Goal: Task Accomplishment & Management: Use online tool/utility

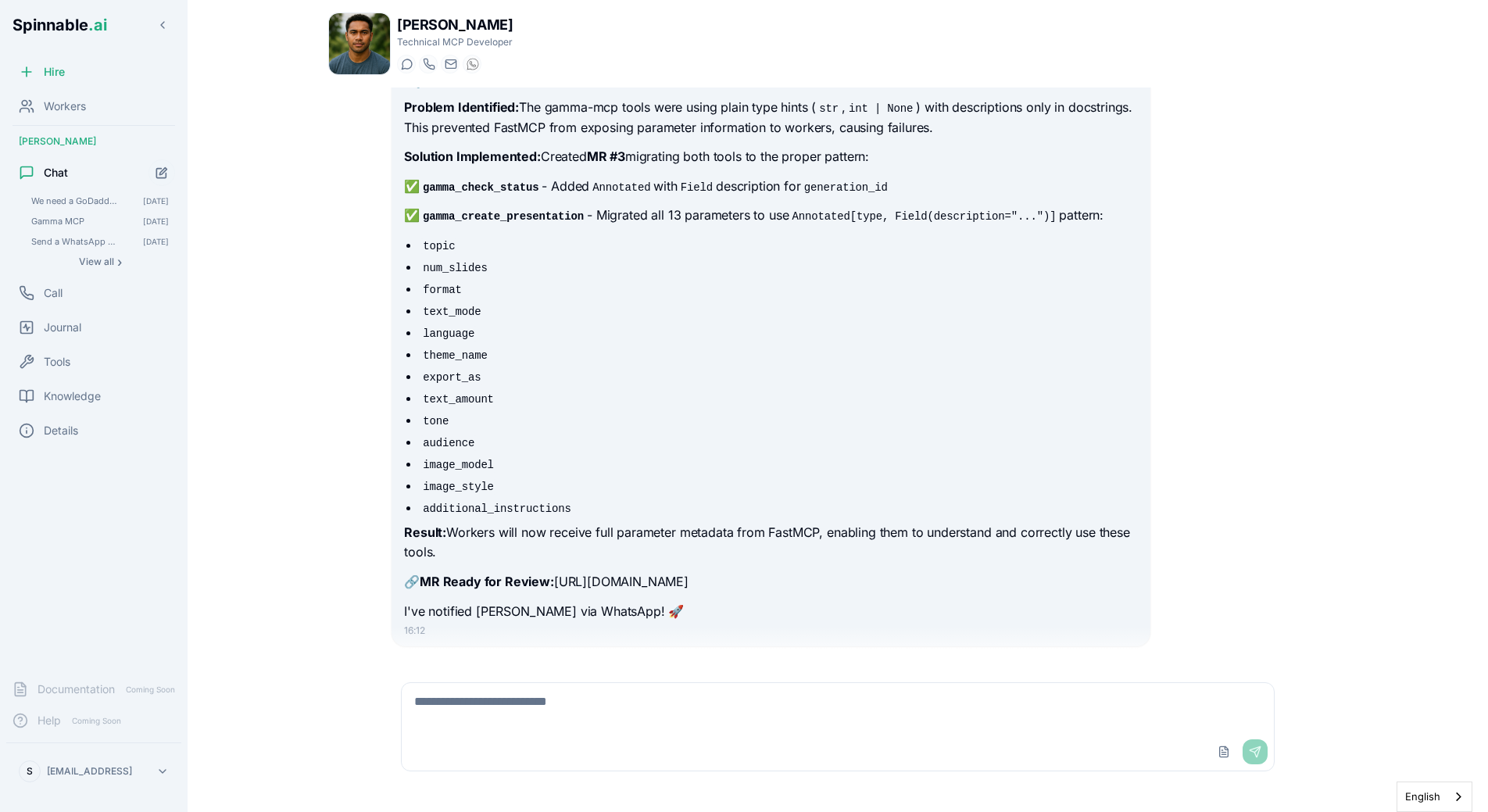
scroll to position [952, 0]
click at [530, 710] on textarea at bounding box center [837, 708] width 872 height 50
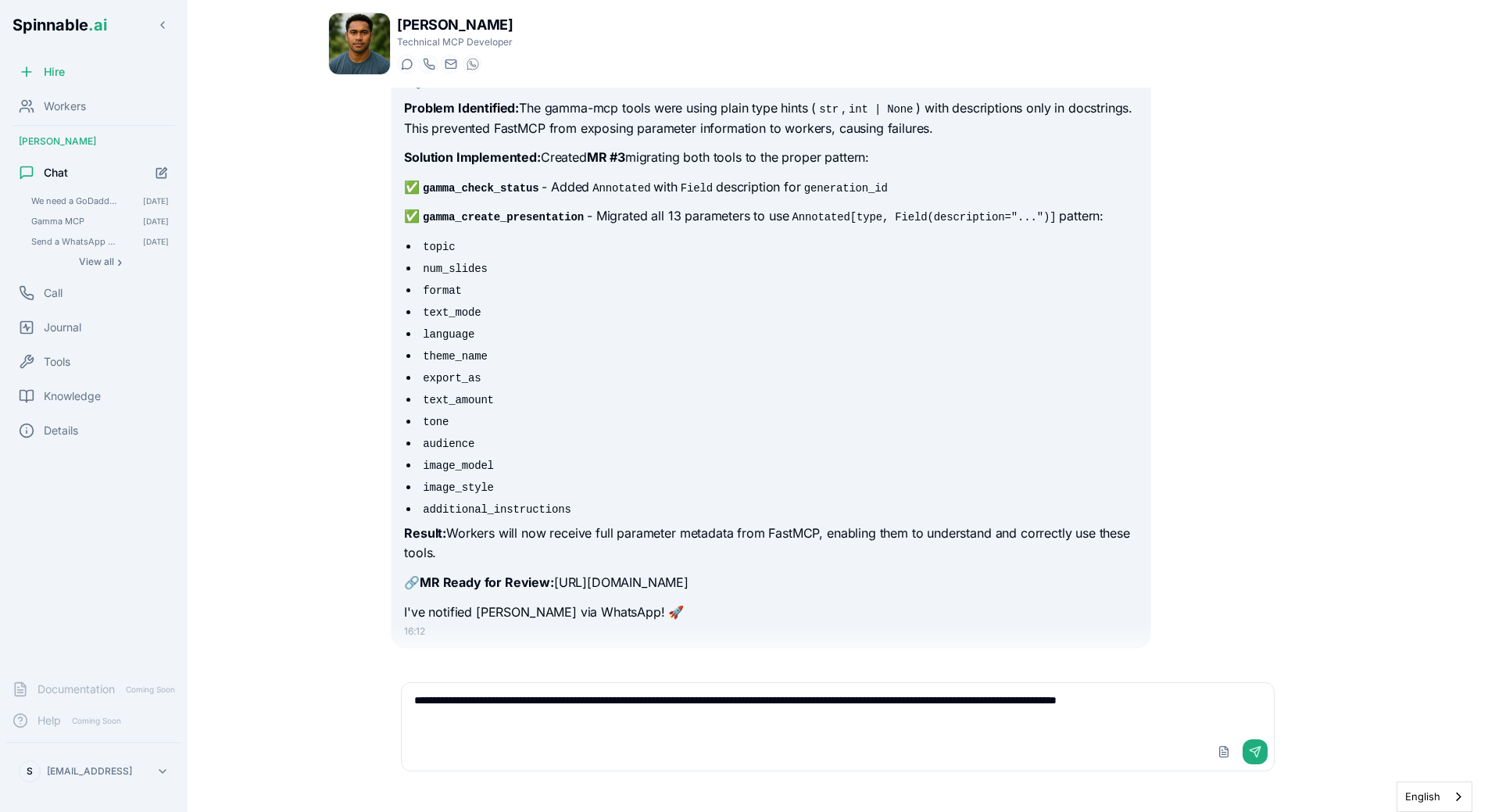
type textarea "**********"
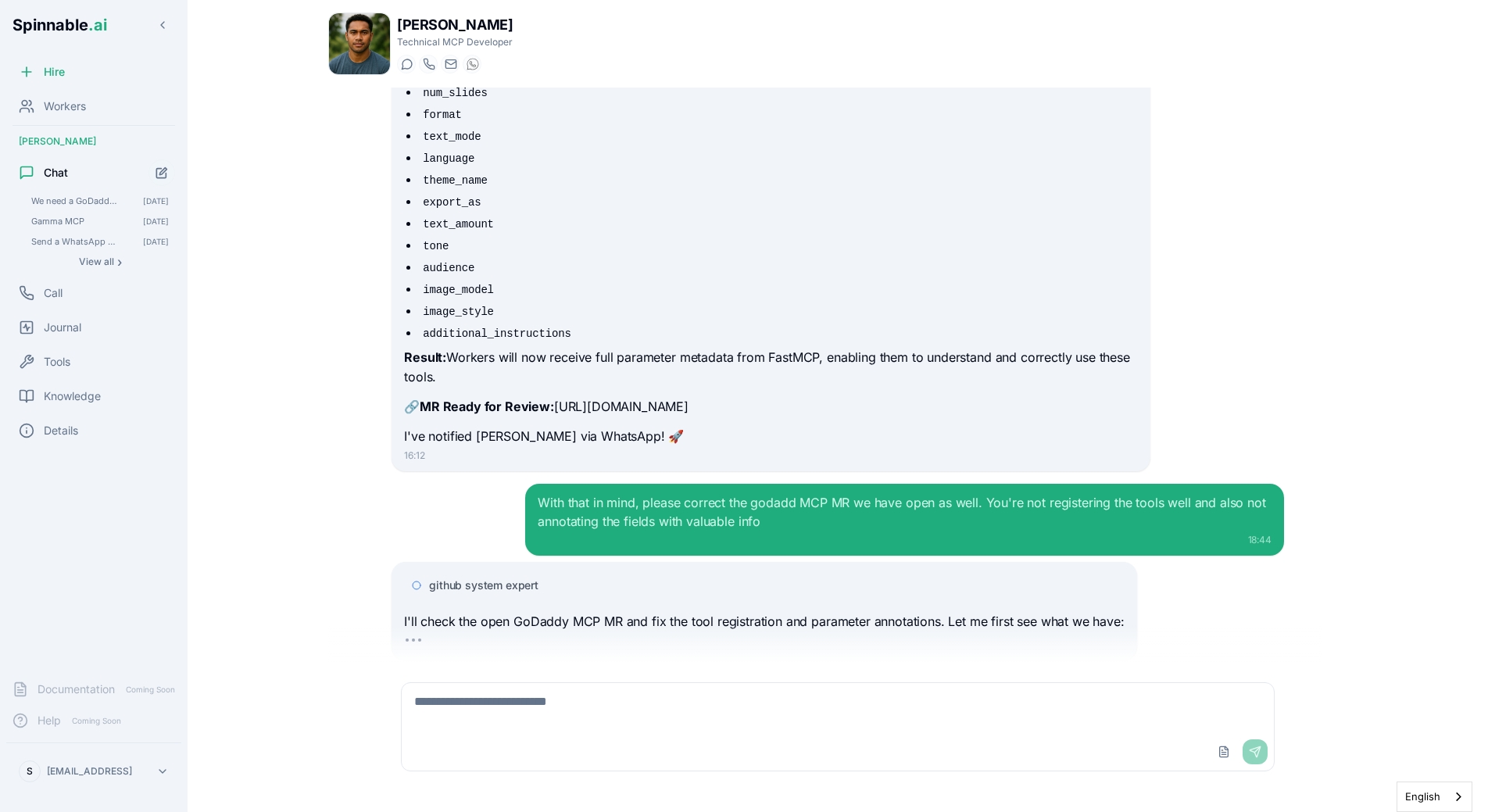
scroll to position [1168, 0]
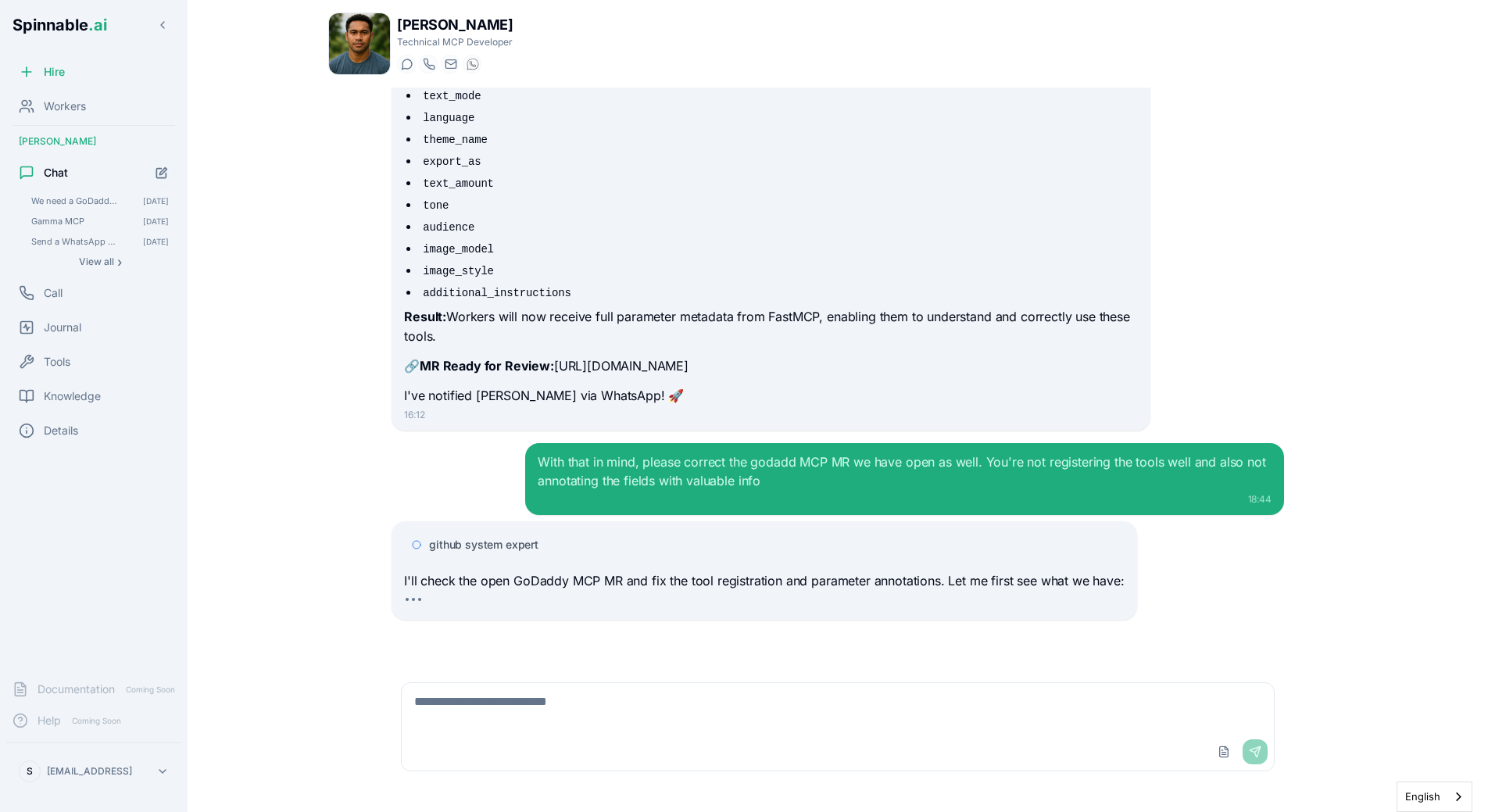
click at [476, 436] on div "I have updated both the `Spinnable MCP Playbook` and the `Spinnable Tools Gold …" at bounding box center [838, 375] width 917 height 575
click at [507, 539] on span "github system expert" at bounding box center [483, 544] width 110 height 16
click at [506, 544] on span "github system expert" at bounding box center [483, 544] width 110 height 16
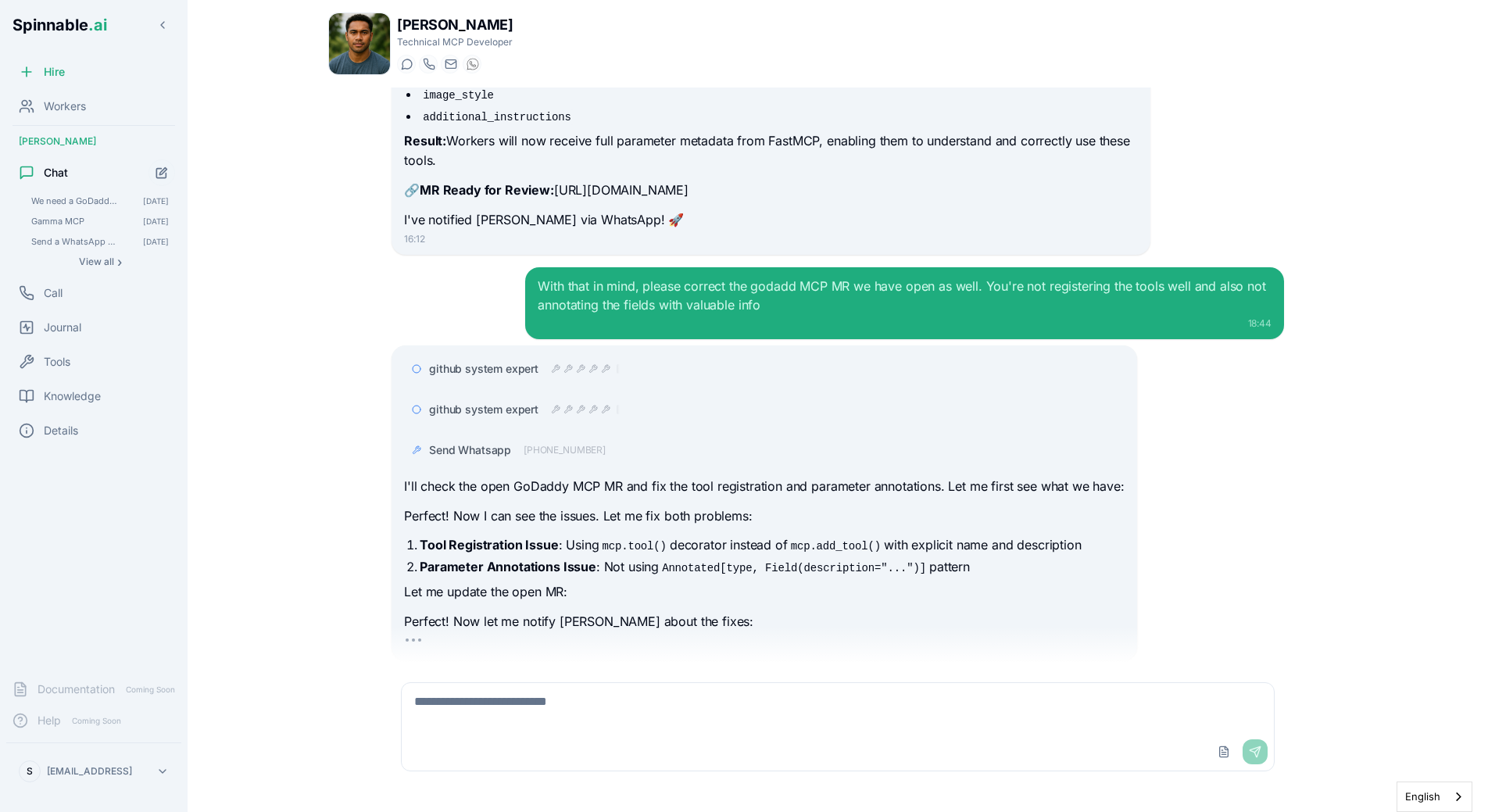
scroll to position [1385, 0]
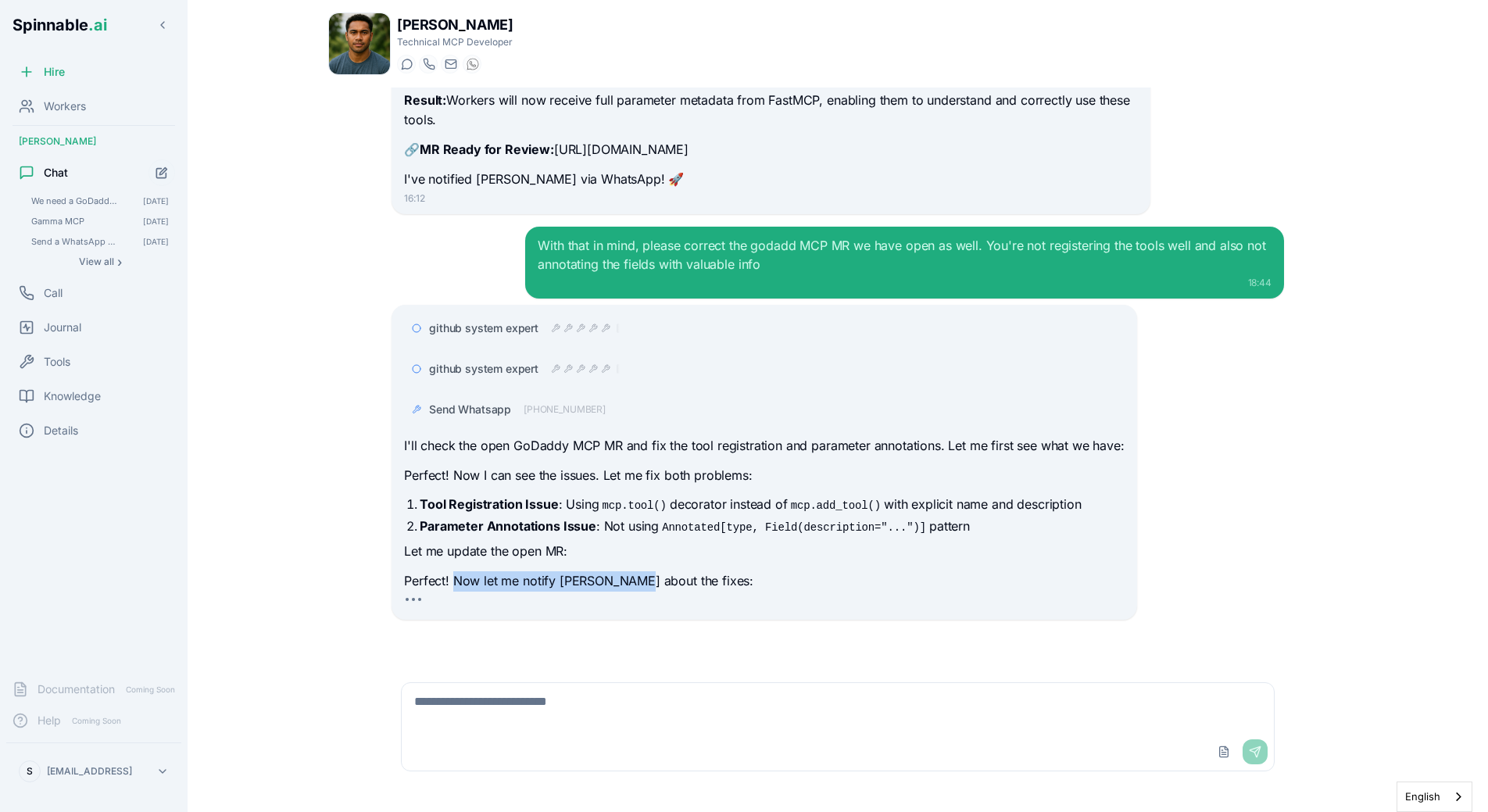
drag, startPoint x: 457, startPoint y: 586, endPoint x: 633, endPoint y: 588, distance: 176.0
click at [634, 587] on p "Perfect! Now let me notify [PERSON_NAME] about the fixes:" at bounding box center [764, 581] width 720 height 20
click at [633, 588] on p "Perfect! Now let me notify [PERSON_NAME] about the fixes:" at bounding box center [764, 581] width 720 height 20
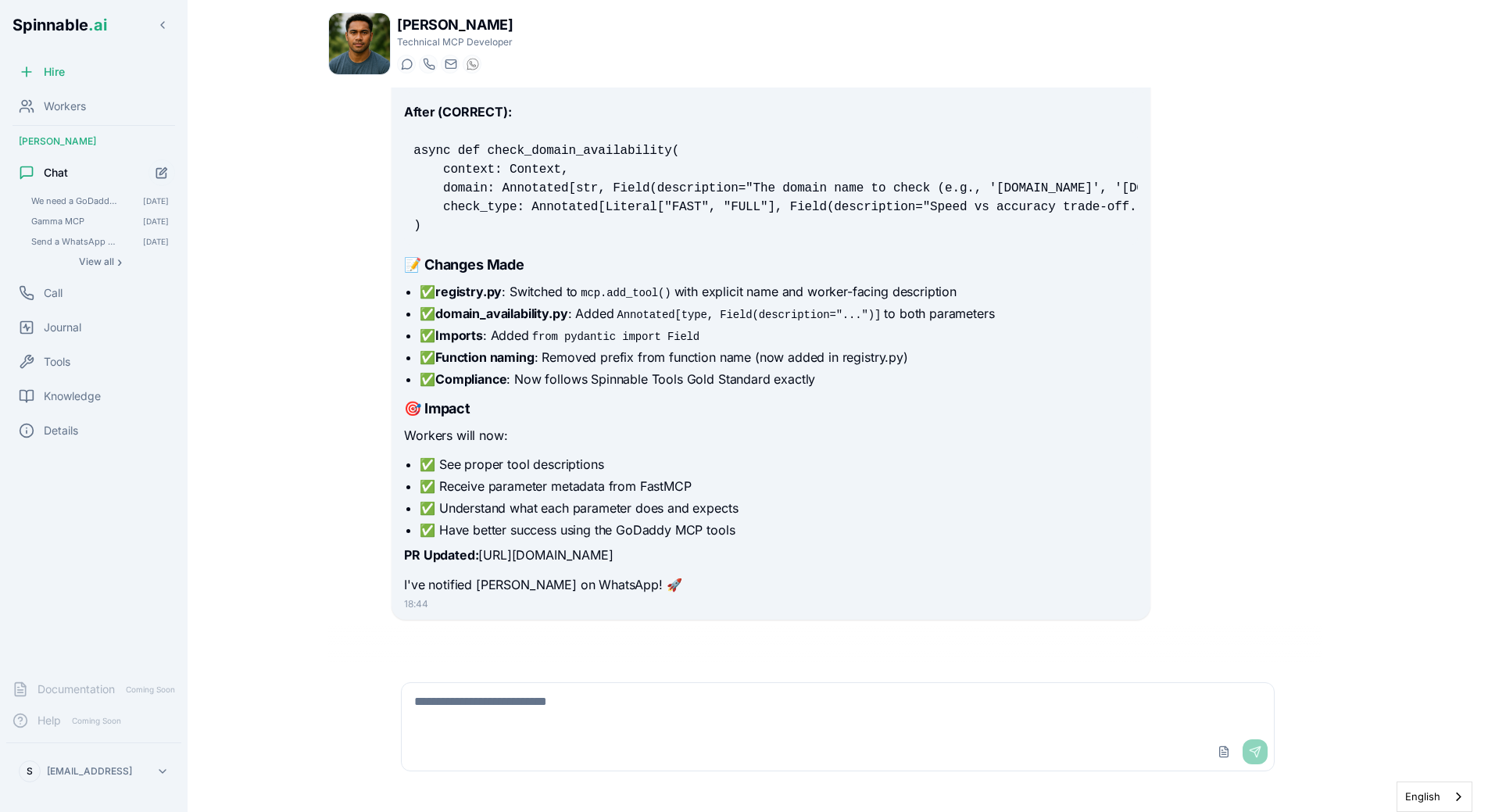
scroll to position [2426, 0]
click at [596, 329] on code "from pydantic import Field" at bounding box center [615, 336] width 173 height 16
click at [620, 342] on code "from pydantic import Field" at bounding box center [615, 336] width 173 height 16
click at [262, 346] on main "[PERSON_NAME] Technical MCP Developer Start a chat Start a call [DOMAIN_NAME][E…" at bounding box center [838, 406] width 1300 height 812
click at [163, 173] on icon "Start new chat" at bounding box center [163, 171] width 7 height 7
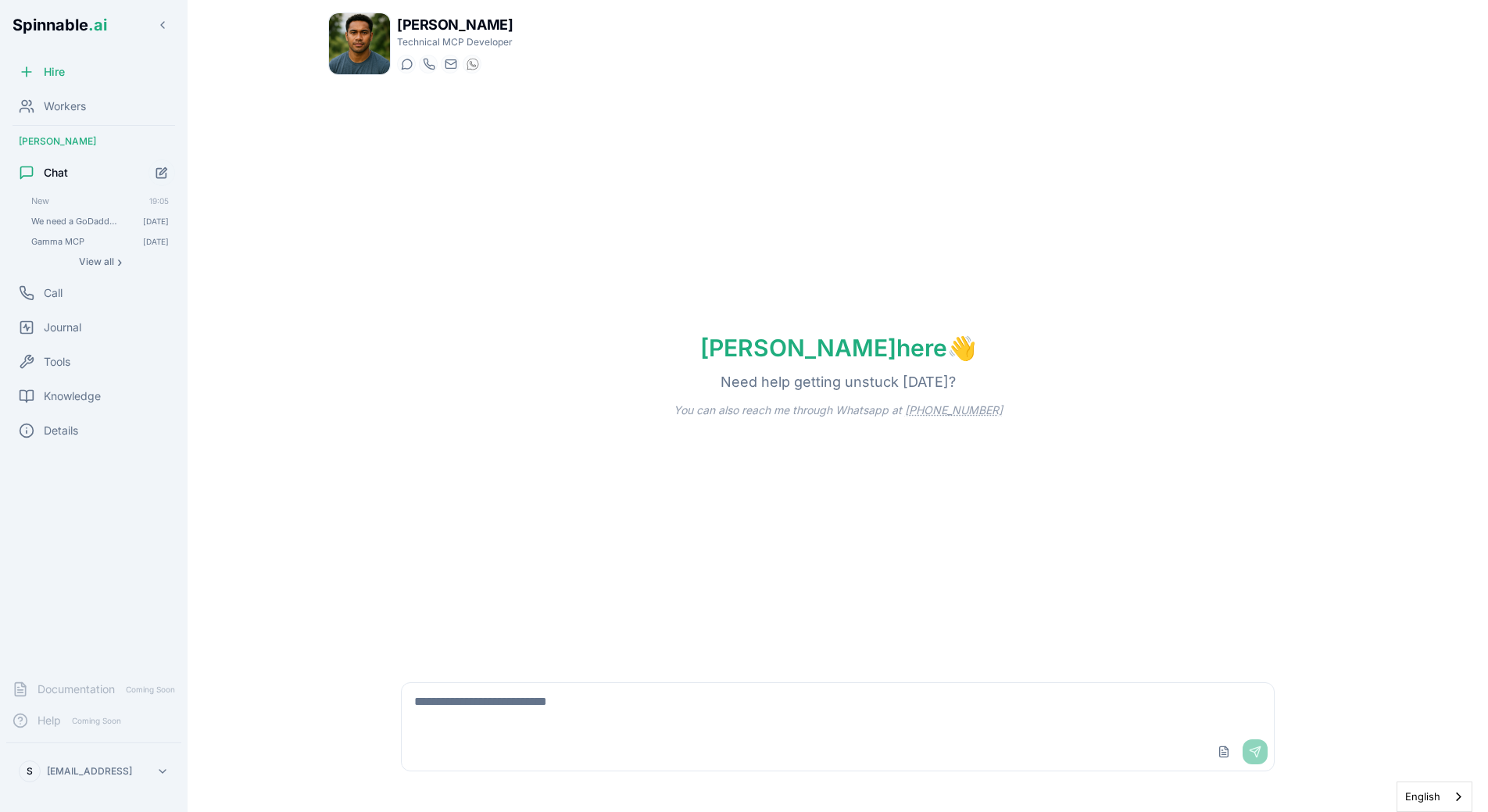
click at [500, 712] on textarea at bounding box center [837, 708] width 872 height 50
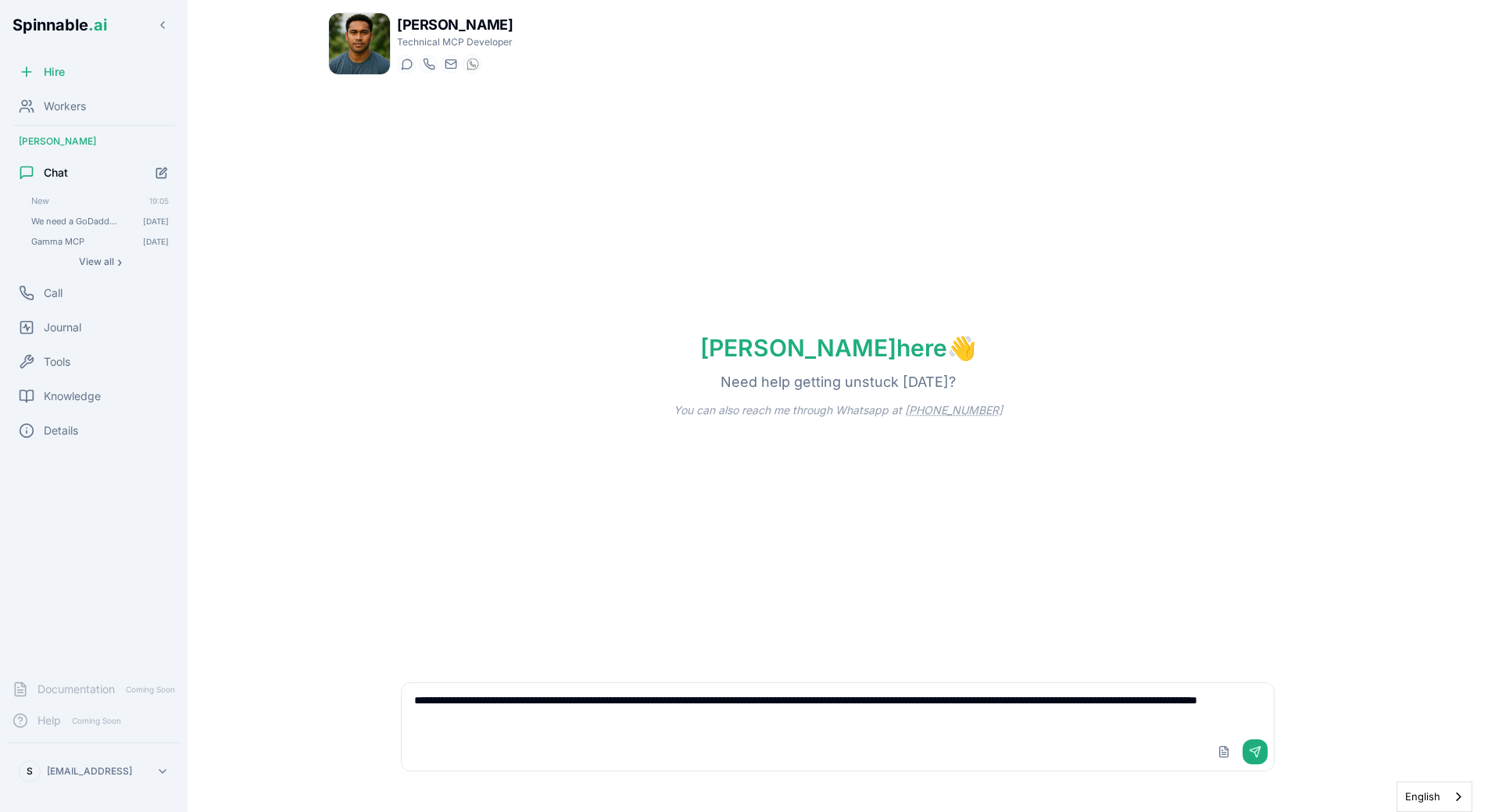
type textarea "**********"
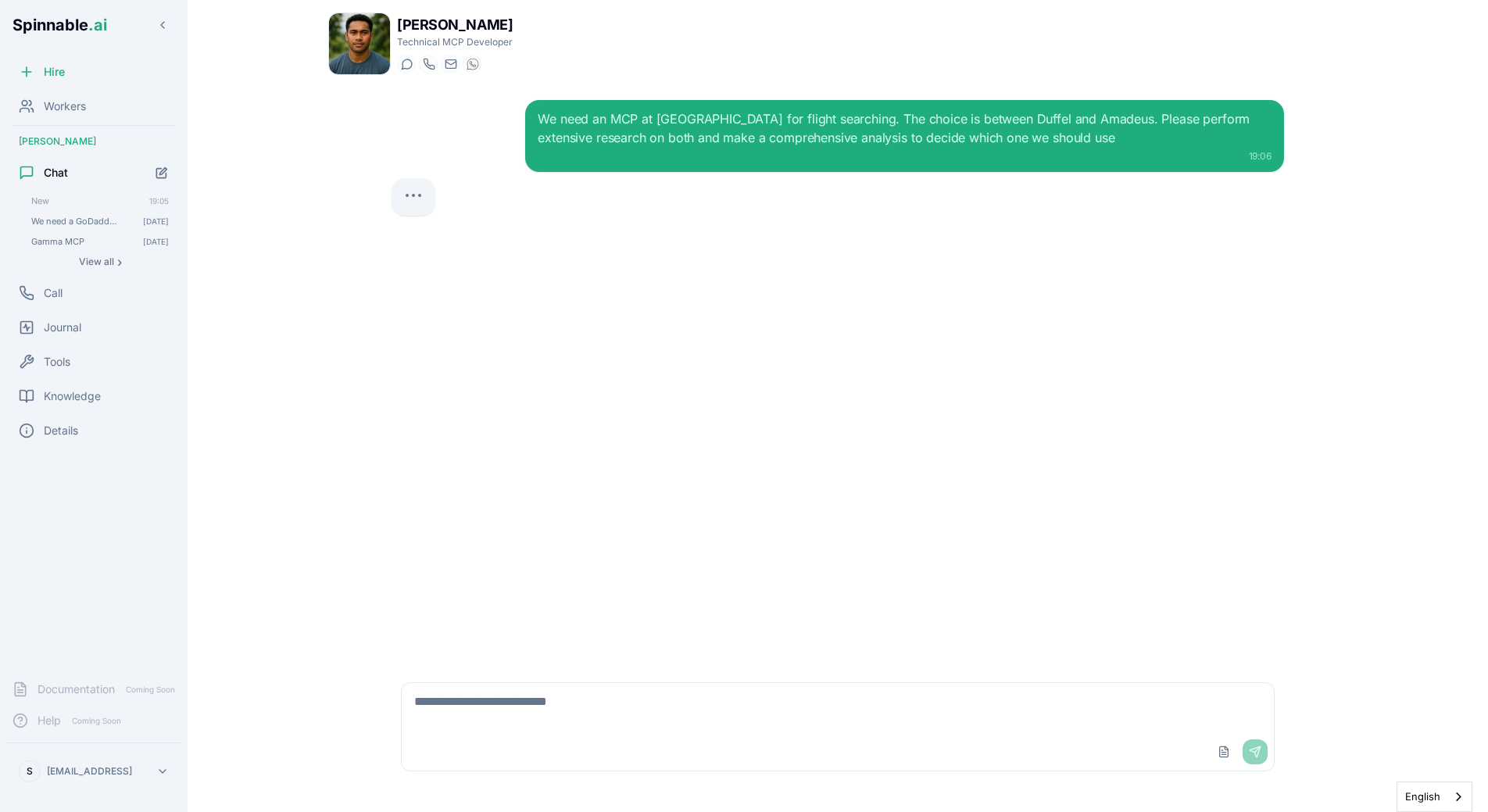
click at [1052, 396] on div "We need an MCP at [GEOGRAPHIC_DATA] for flight searching. The choice is between…" at bounding box center [838, 375] width 917 height 575
click at [510, 421] on div "We need an MCP at [GEOGRAPHIC_DATA] for flight searching. The choice is between…" at bounding box center [838, 375] width 917 height 575
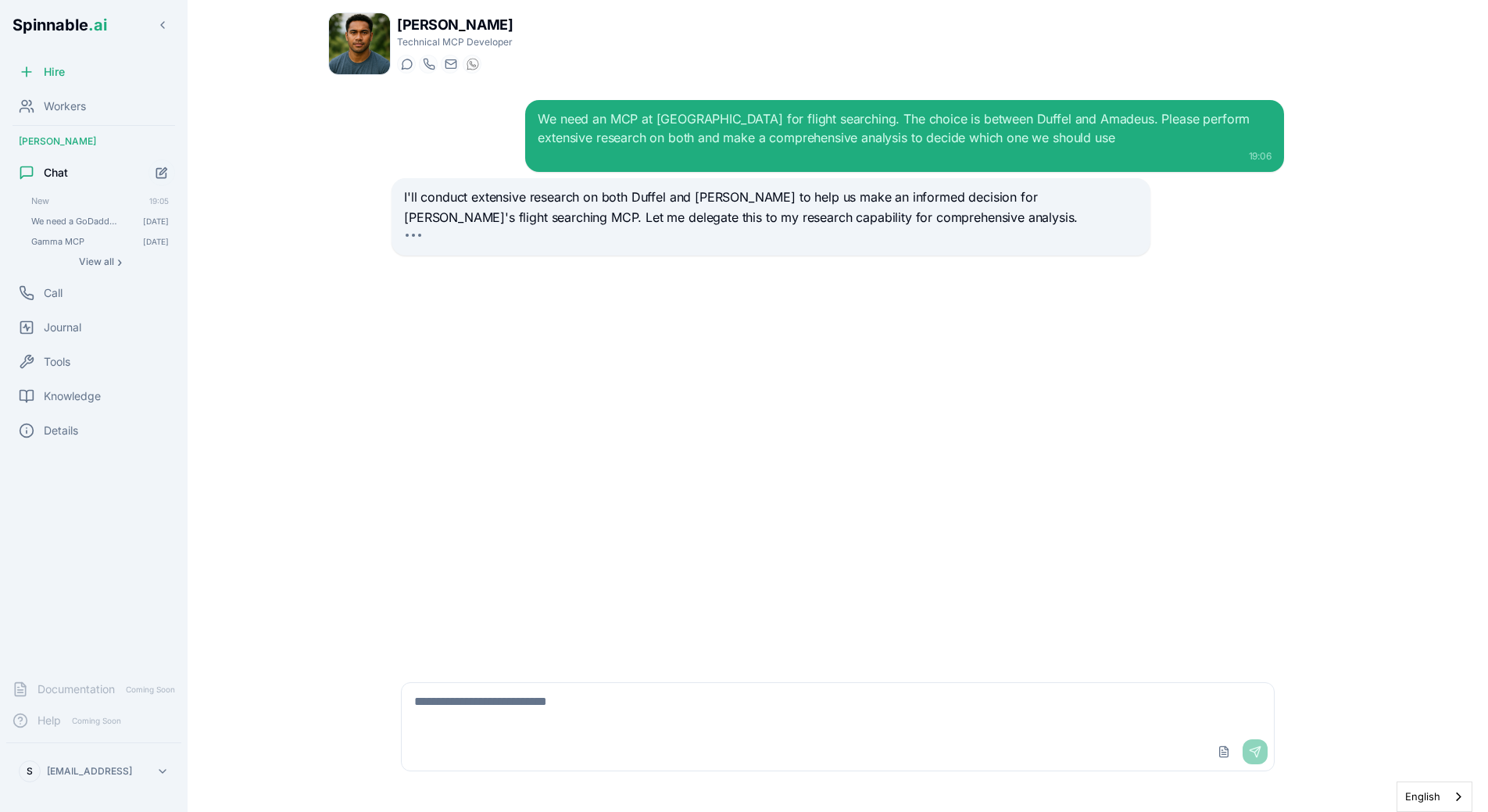
click at [476, 409] on div "We need an MCP at [GEOGRAPHIC_DATA] for flight searching. The choice is between…" at bounding box center [838, 375] width 917 height 575
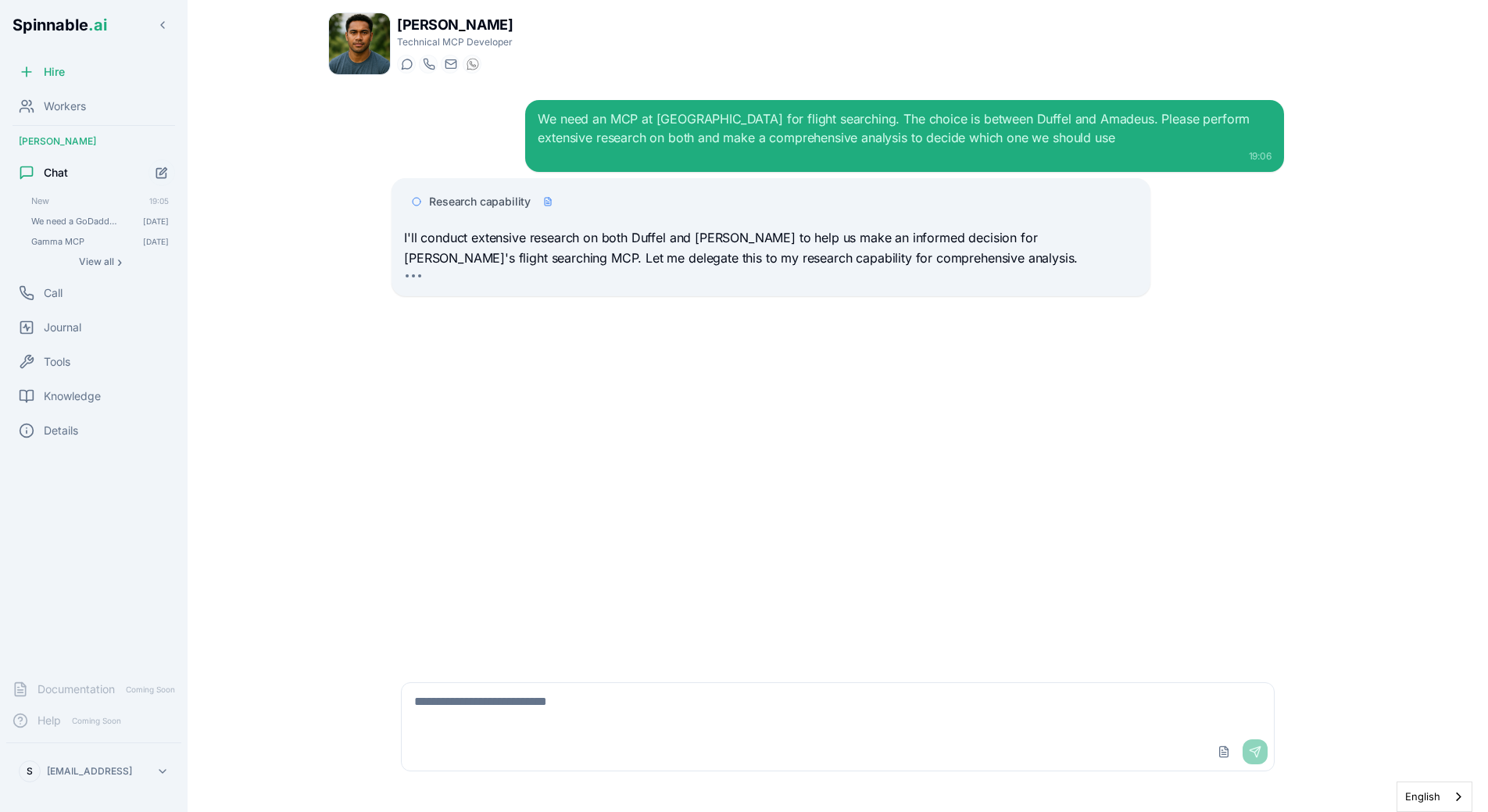
click at [454, 195] on span "Research capability" at bounding box center [480, 201] width 101 height 16
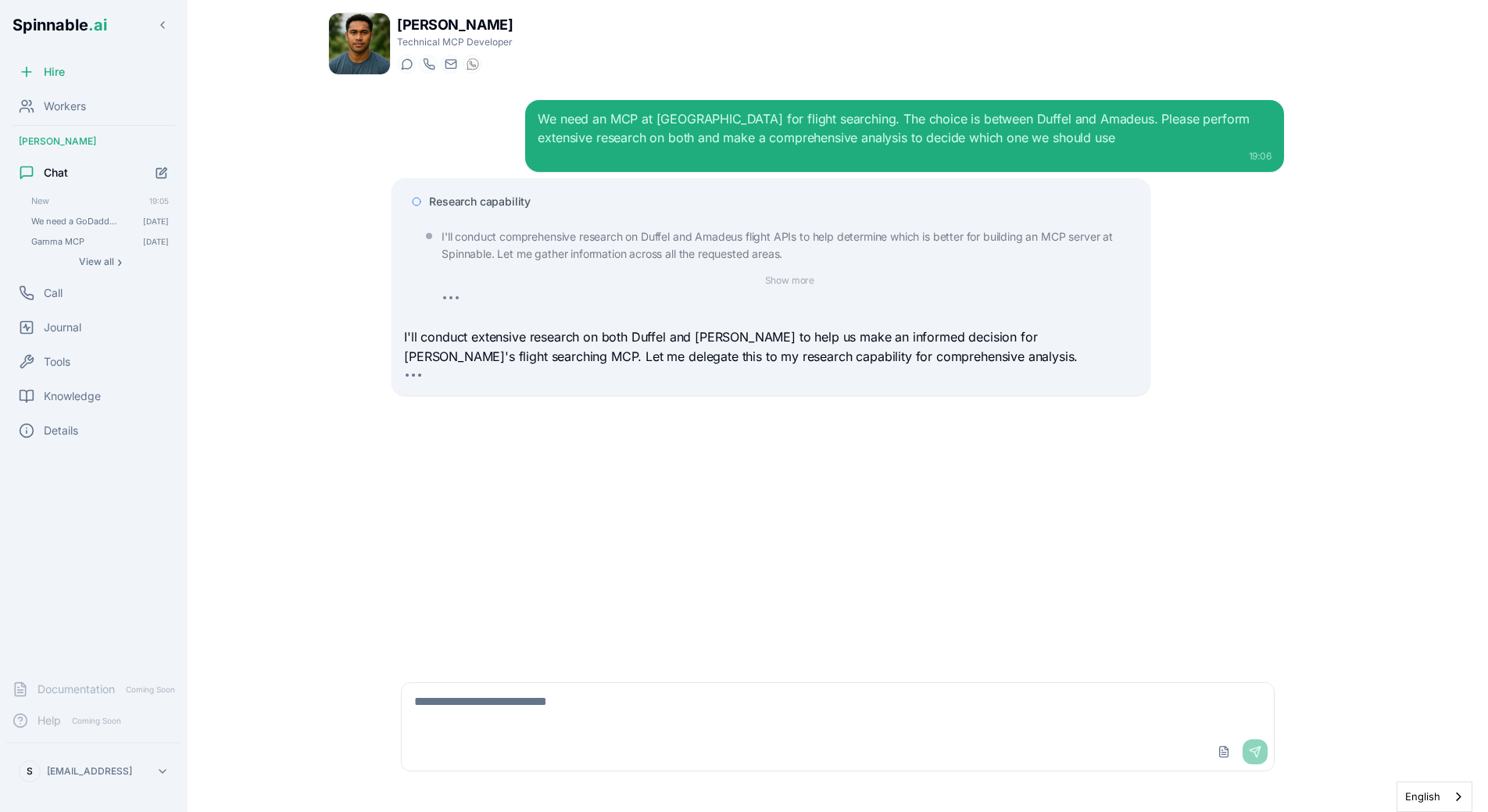
click at [454, 195] on span "Research capability" at bounding box center [480, 201] width 101 height 16
